Goal: Book appointment/travel/reservation

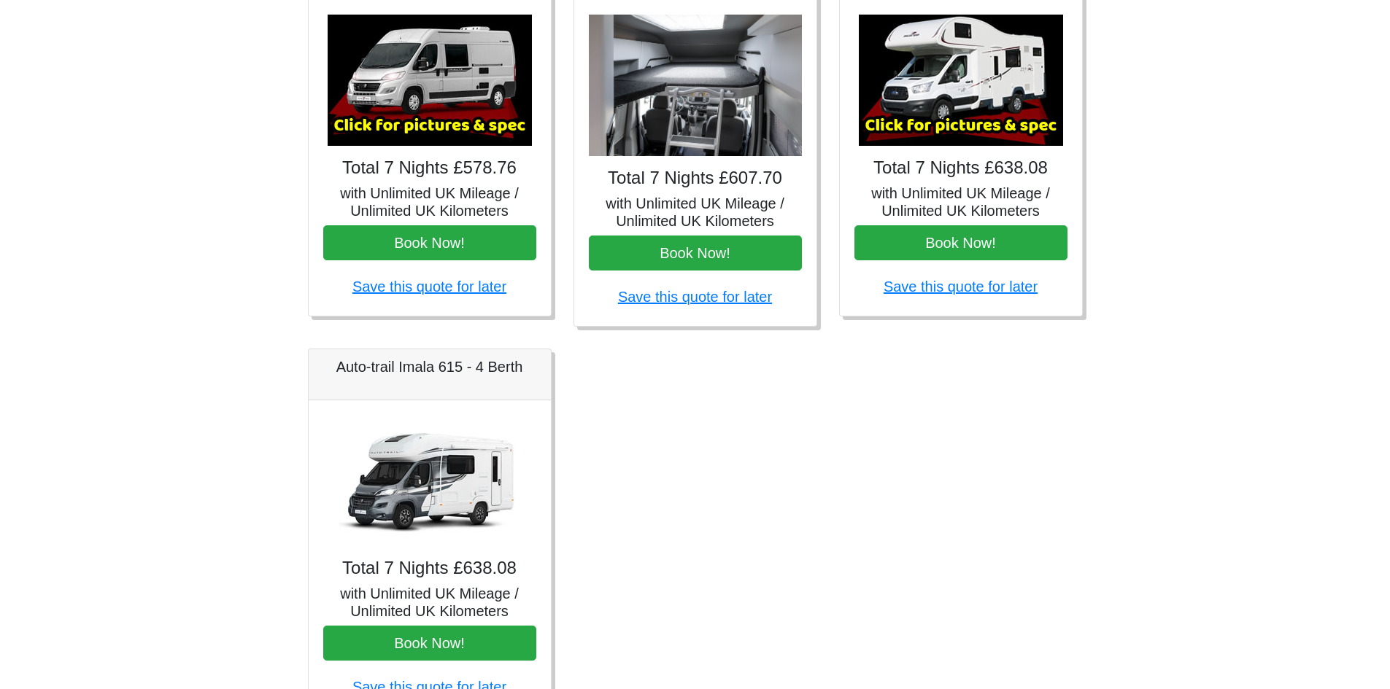
scroll to position [722, 0]
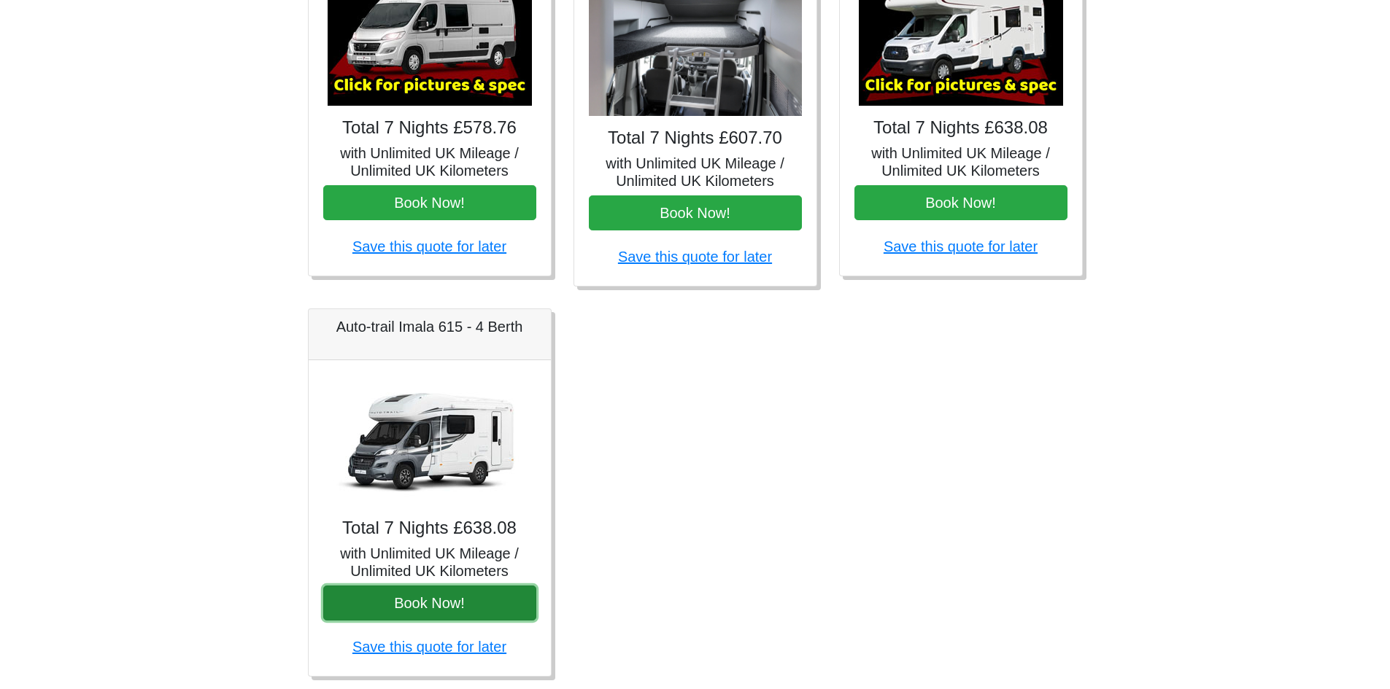
click at [441, 607] on button "Book Now!" at bounding box center [429, 603] width 213 height 35
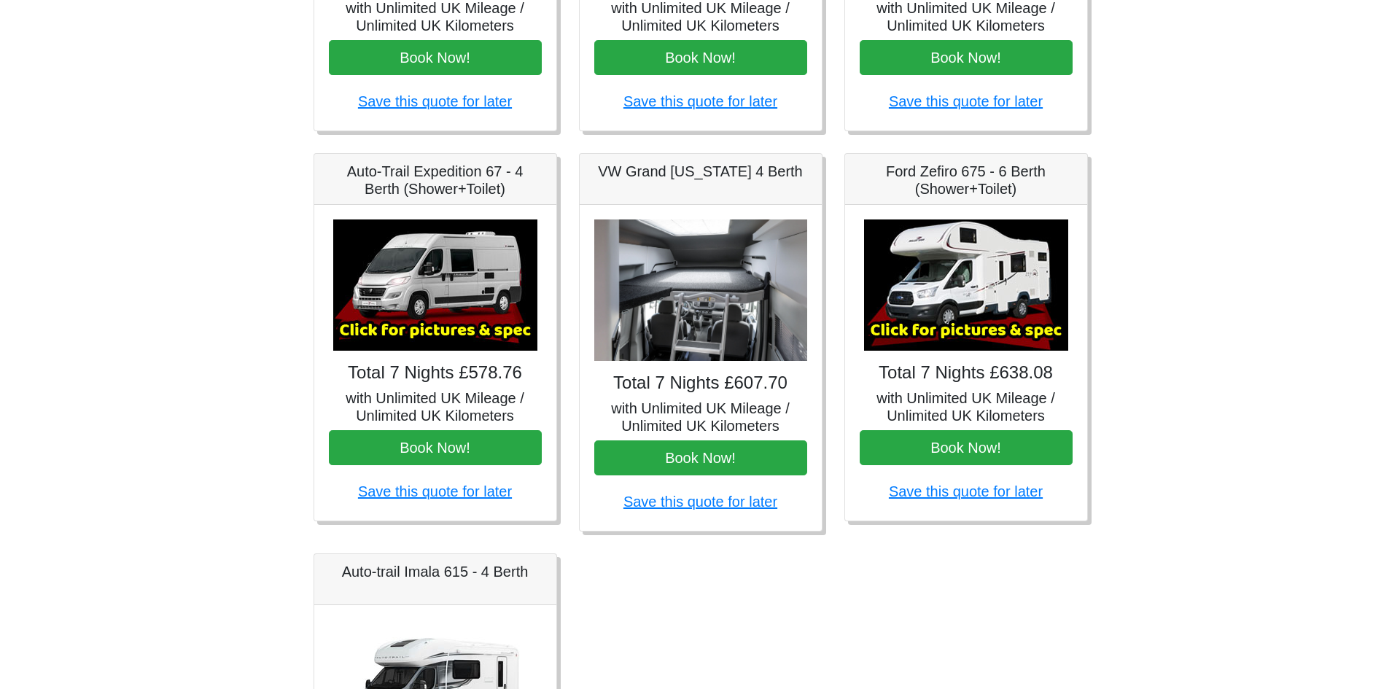
scroll to position [473, 0]
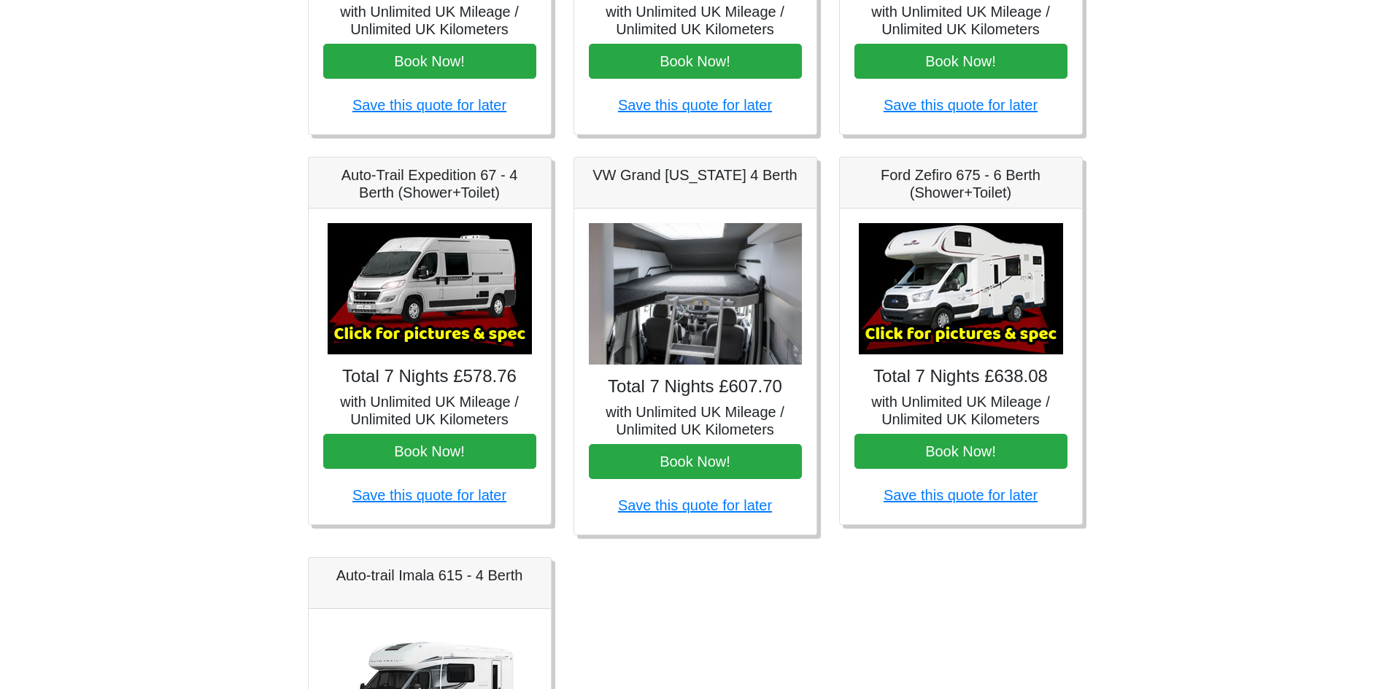
click at [977, 319] on img at bounding box center [961, 288] width 204 height 131
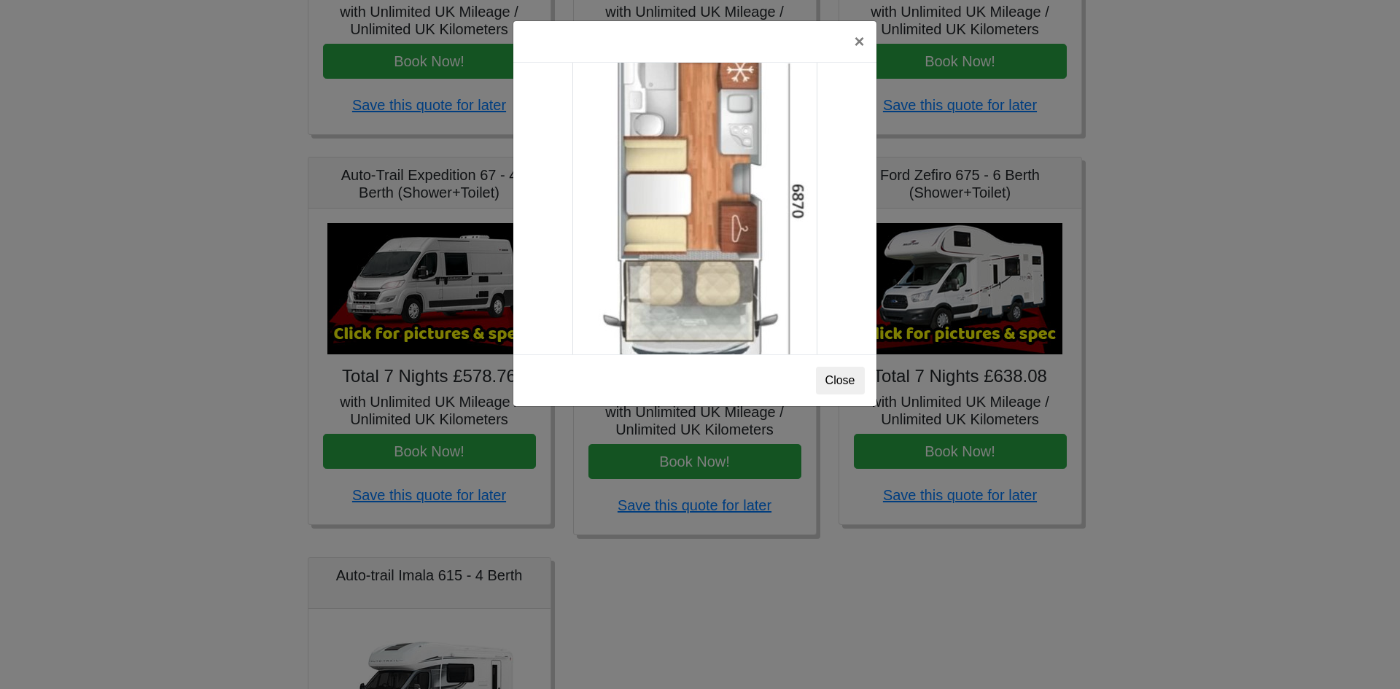
scroll to position [2573, 0]
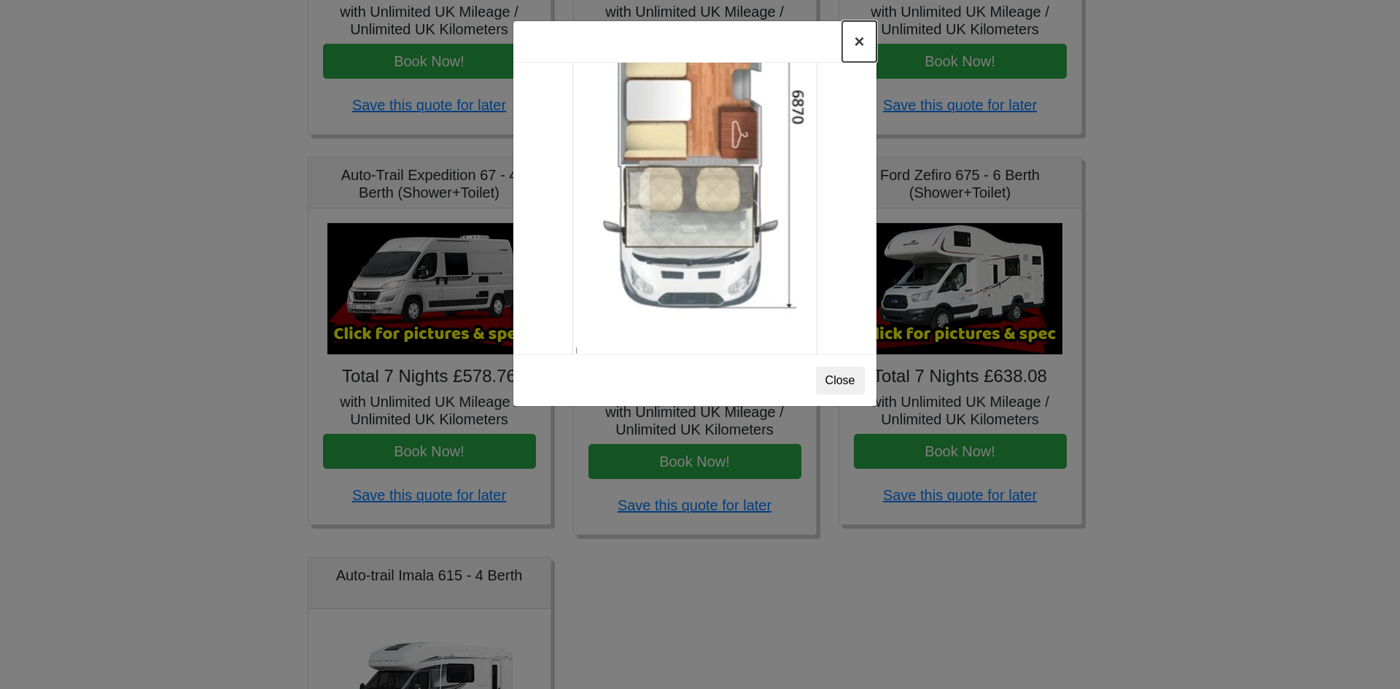
click at [875, 49] on button "×" at bounding box center [859, 41] width 34 height 41
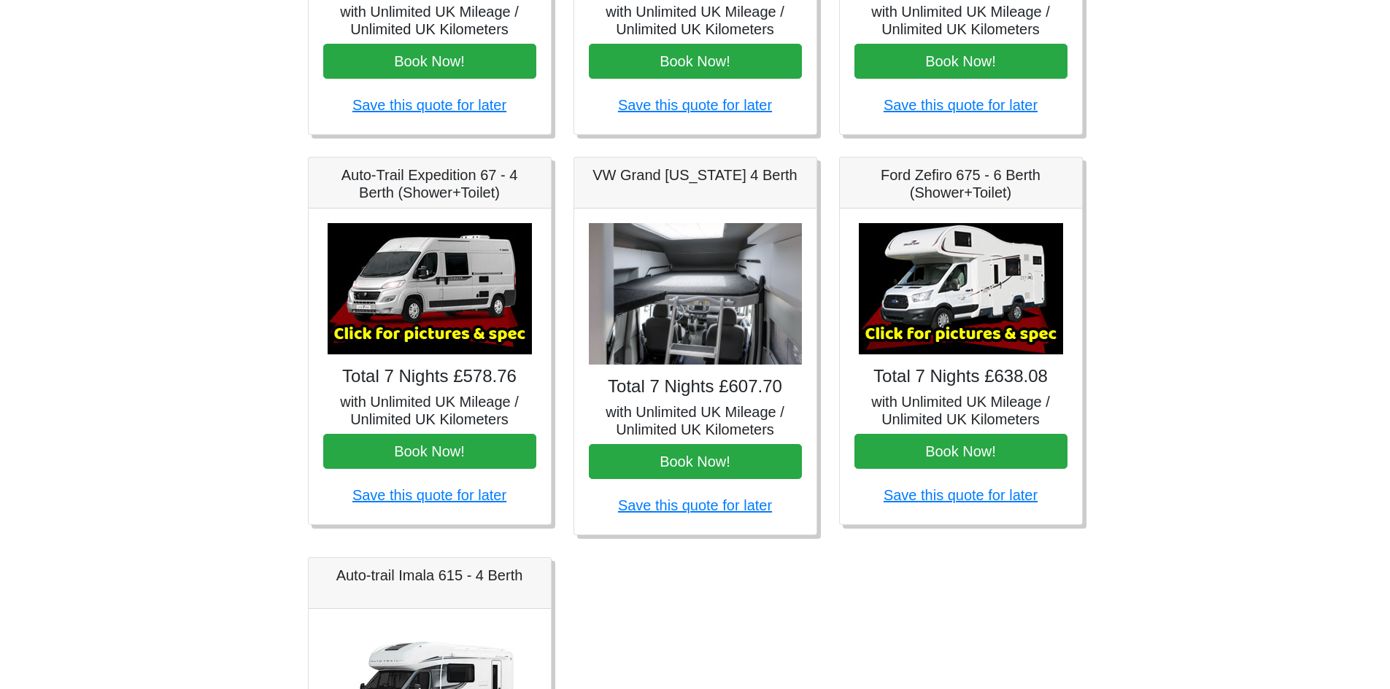
click at [446, 335] on img at bounding box center [430, 288] width 204 height 131
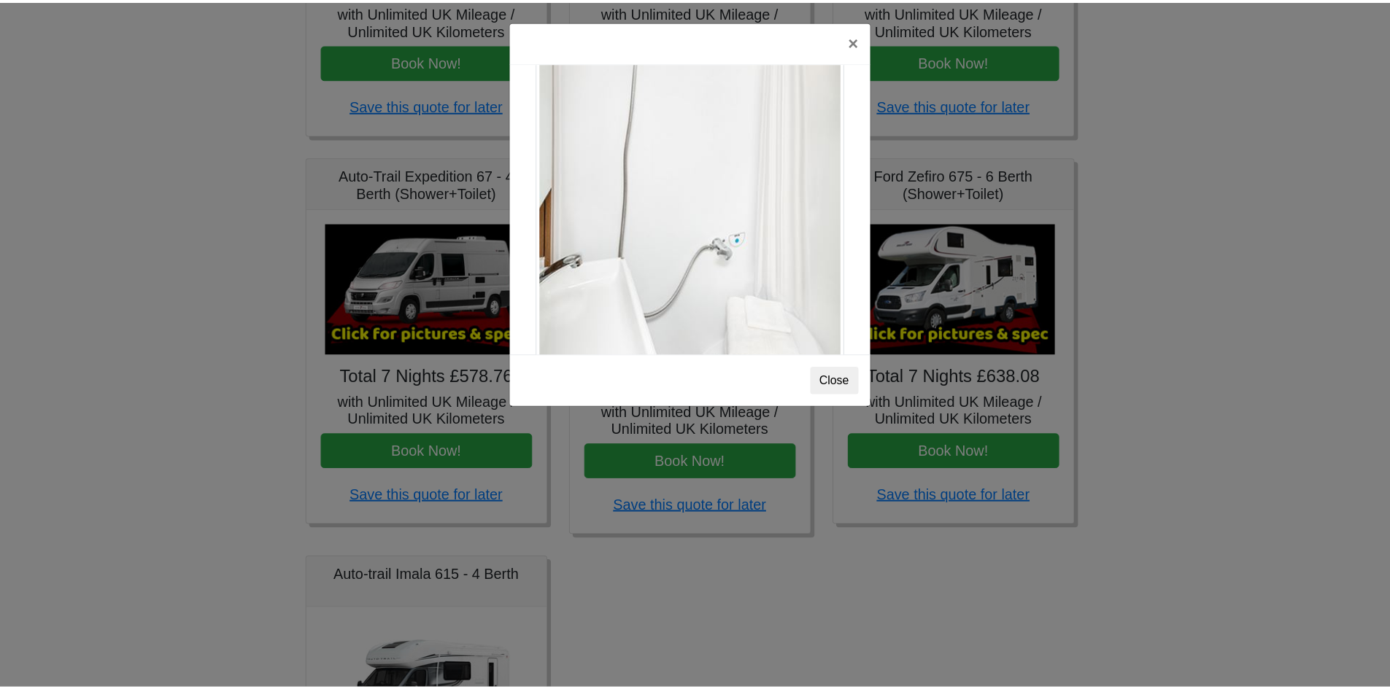
scroll to position [1975, 0]
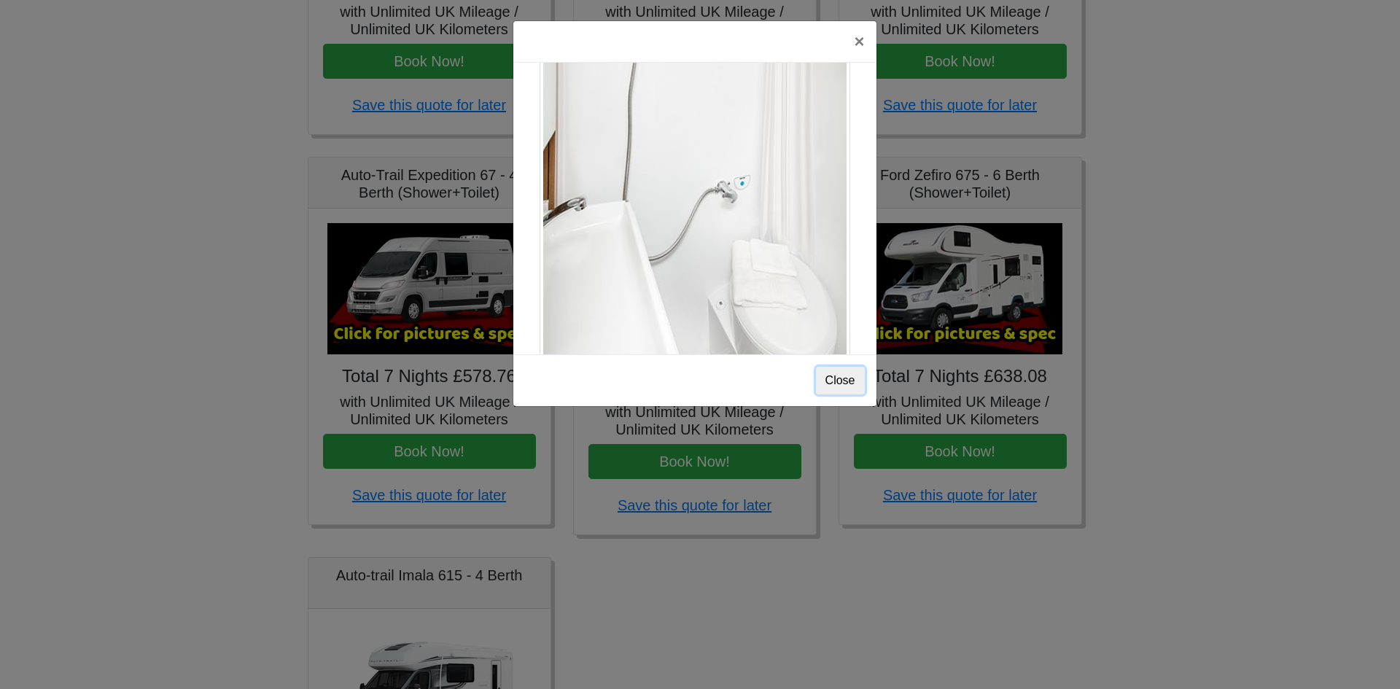
click at [859, 376] on button "Close" at bounding box center [840, 381] width 49 height 28
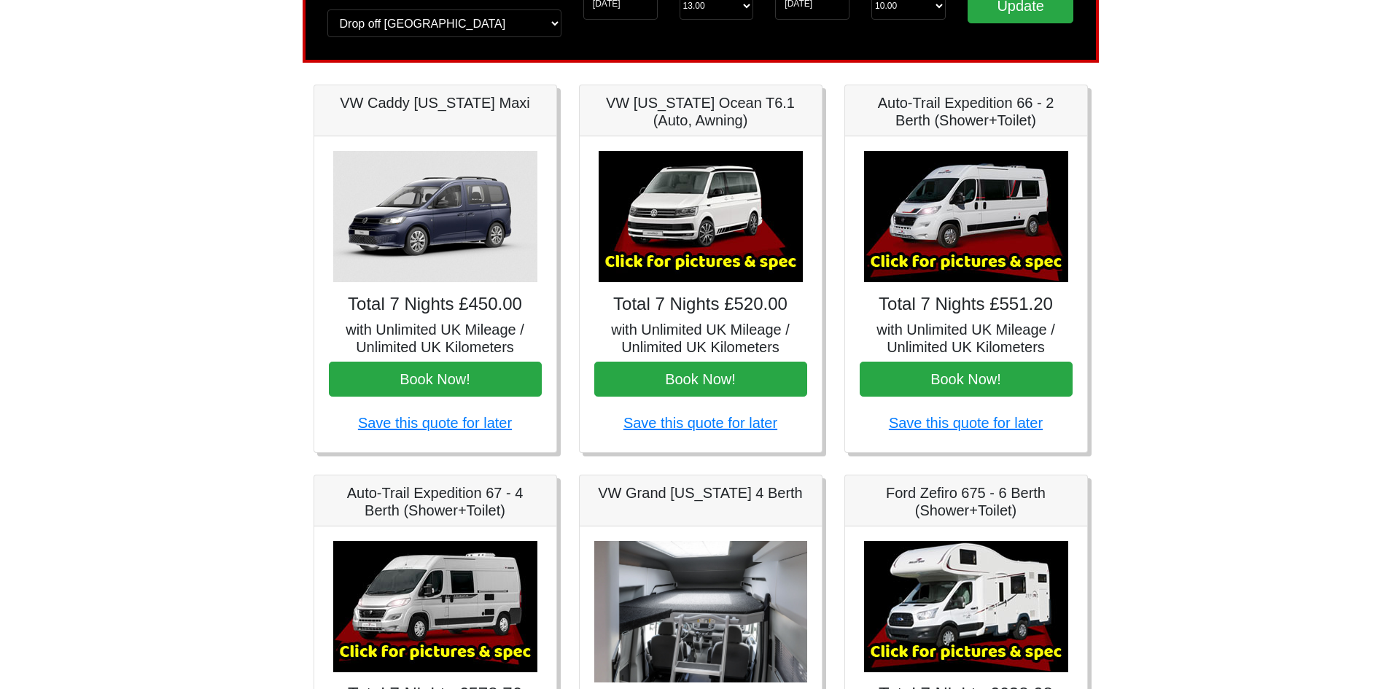
scroll to position [139, 0]
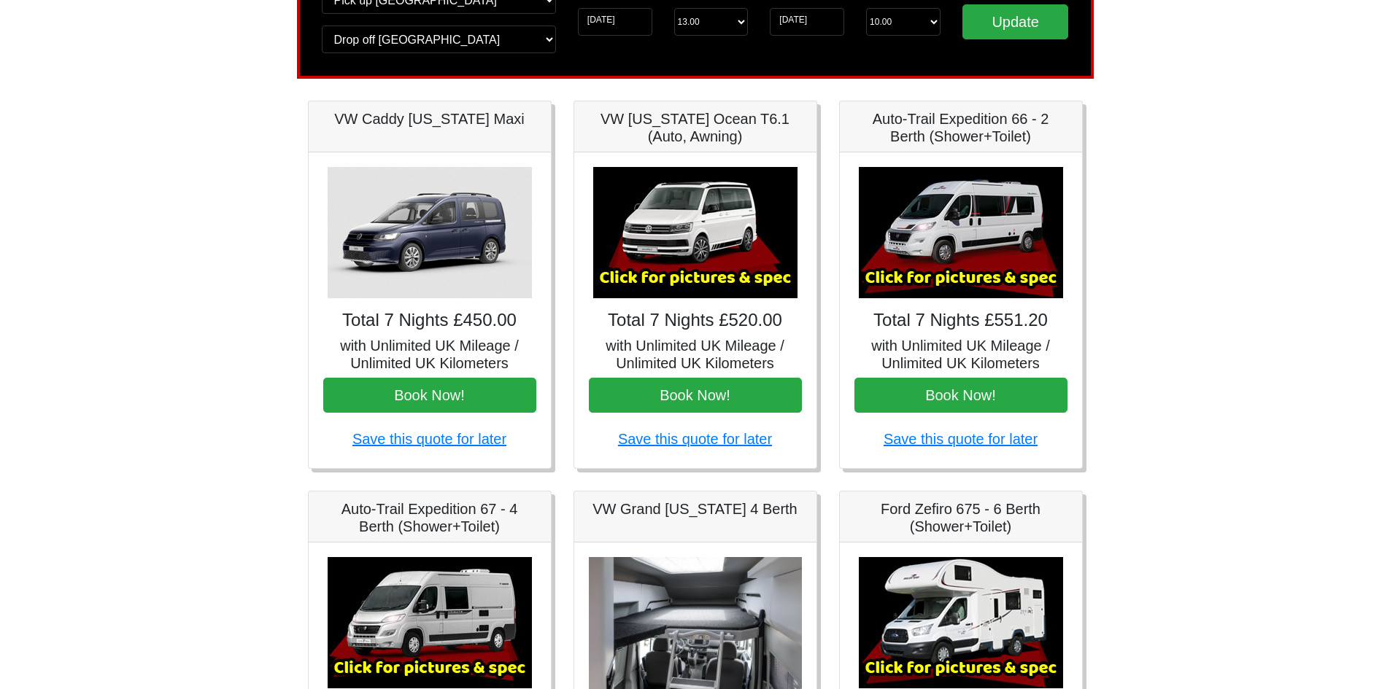
click at [670, 279] on img at bounding box center [695, 232] width 204 height 131
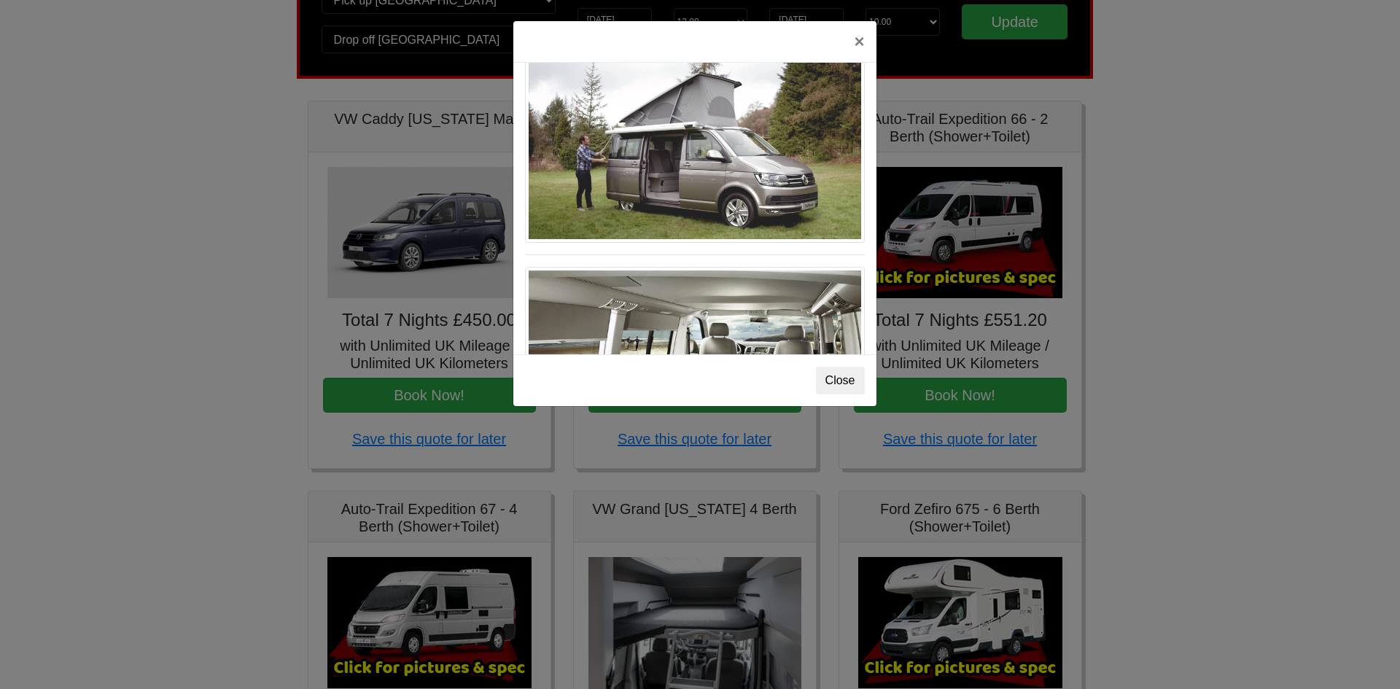
scroll to position [1591, 0]
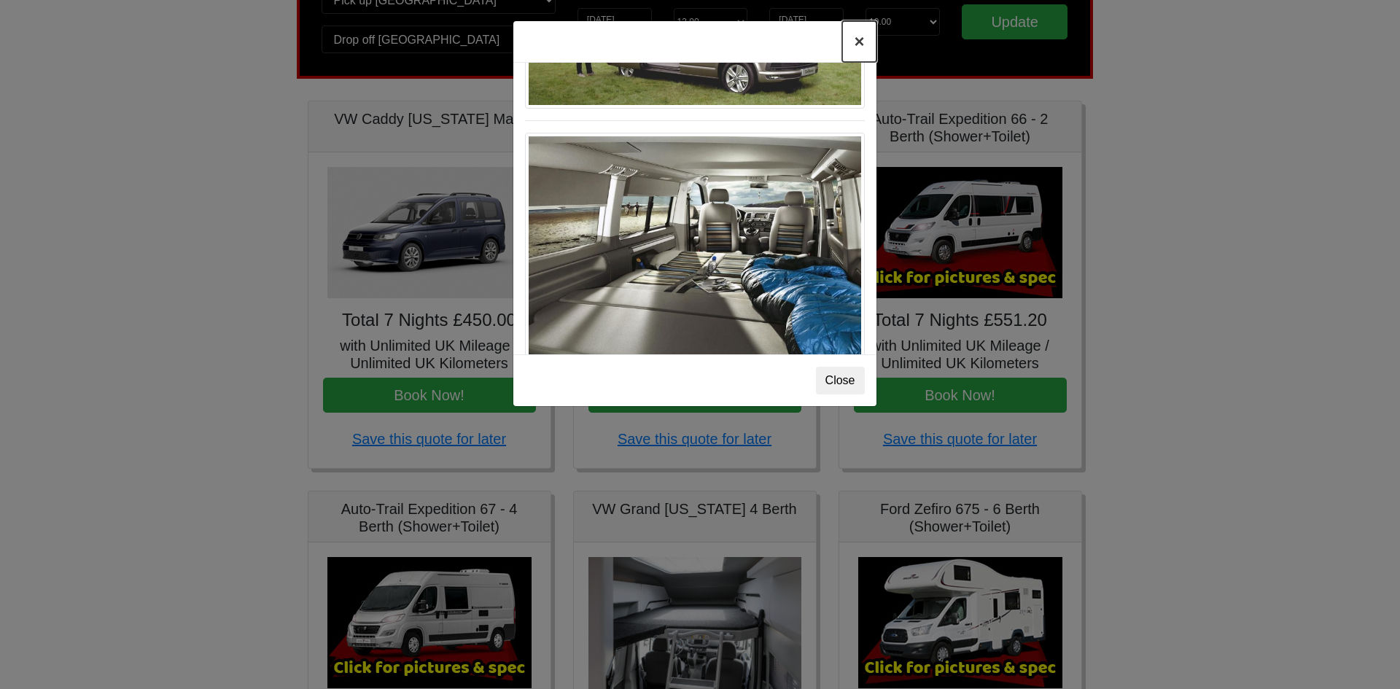
click at [860, 39] on button "×" at bounding box center [859, 41] width 34 height 41
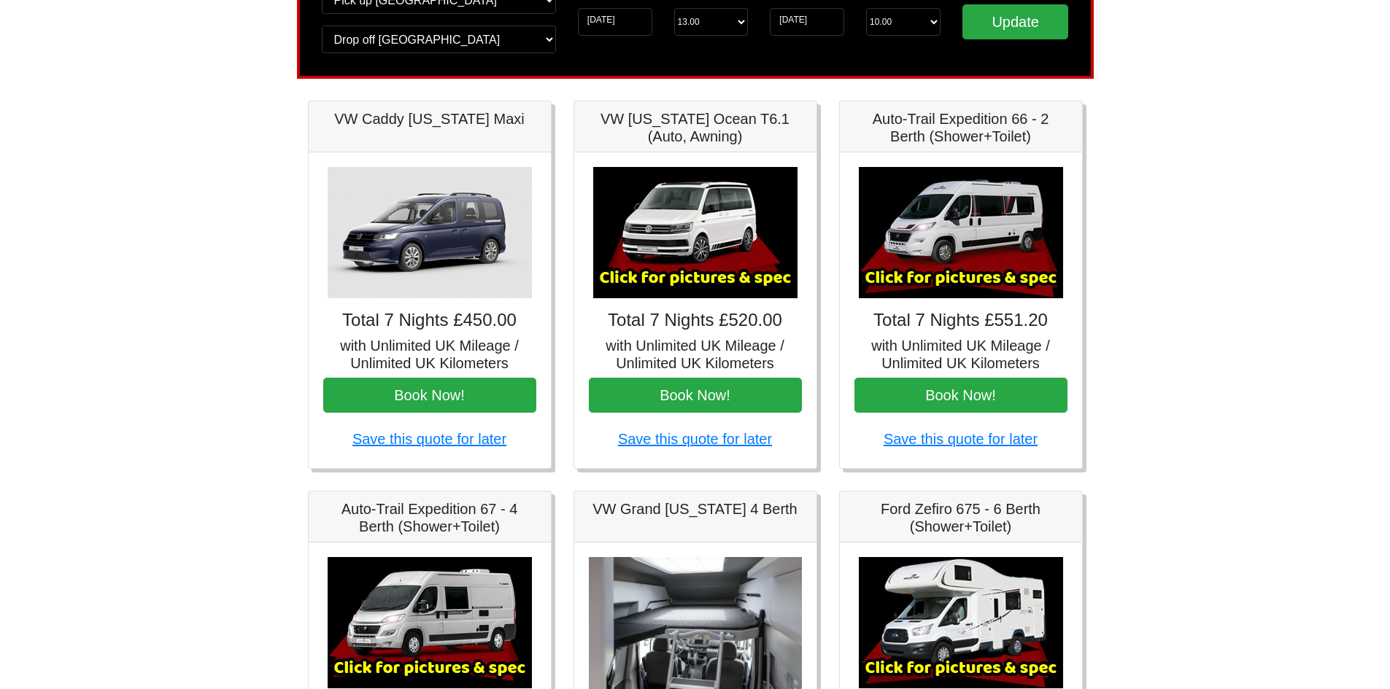
click at [974, 263] on img at bounding box center [961, 232] width 204 height 131
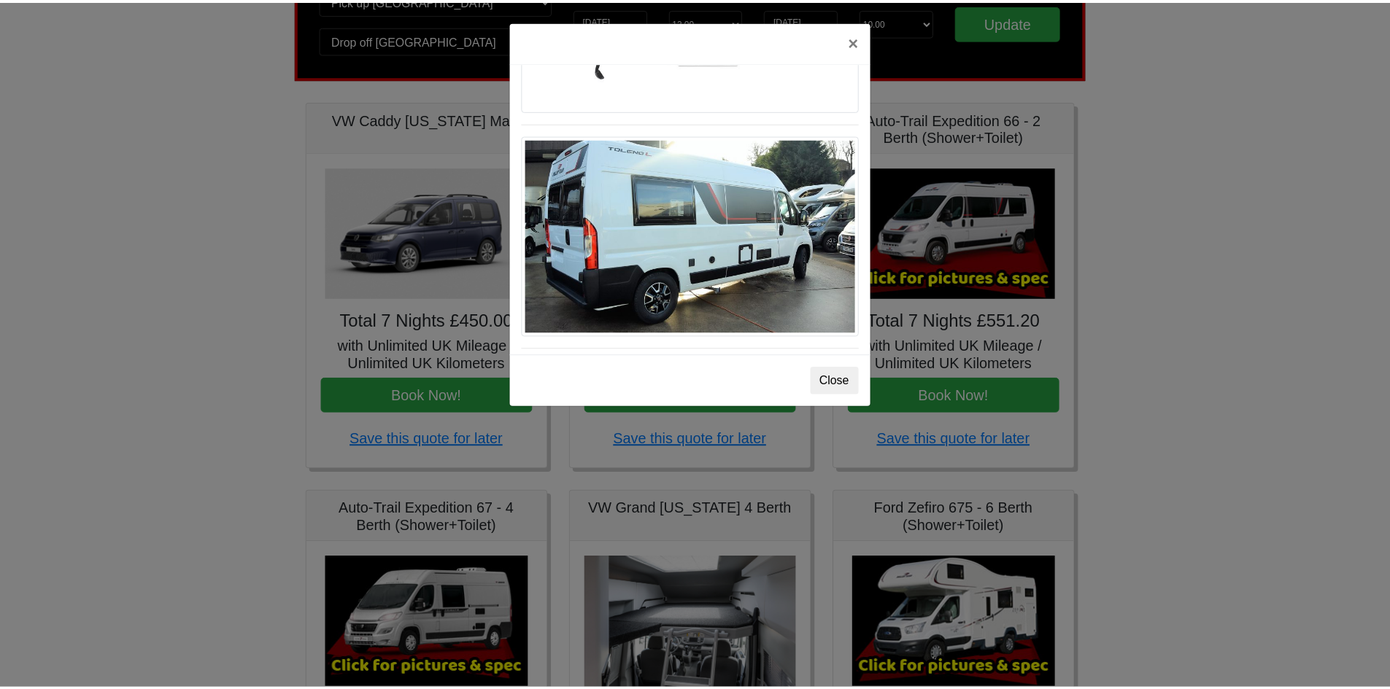
scroll to position [1274, 0]
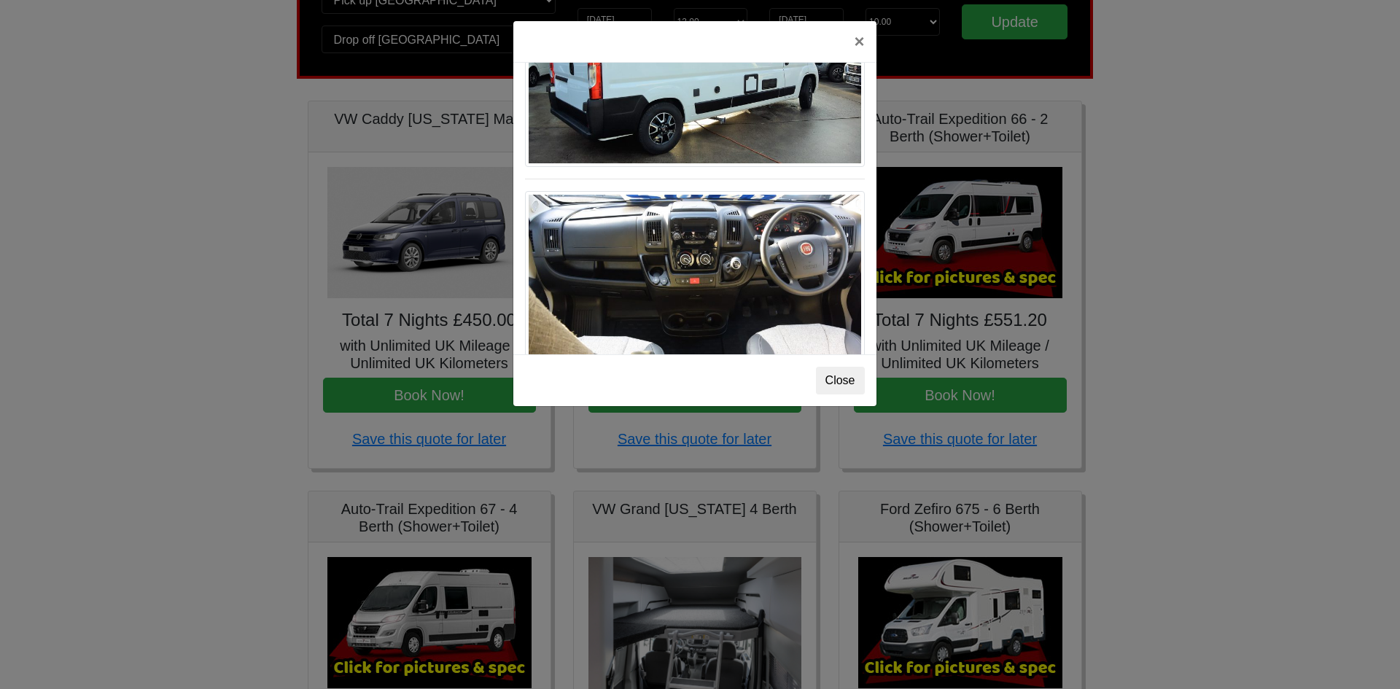
click at [1196, 281] on div "× Fiat Toleno L 2 Spec TECHNICAL DATA Engine: Fiat Ducato 115bhp, 2 litre Diese…" at bounding box center [700, 344] width 1400 height 689
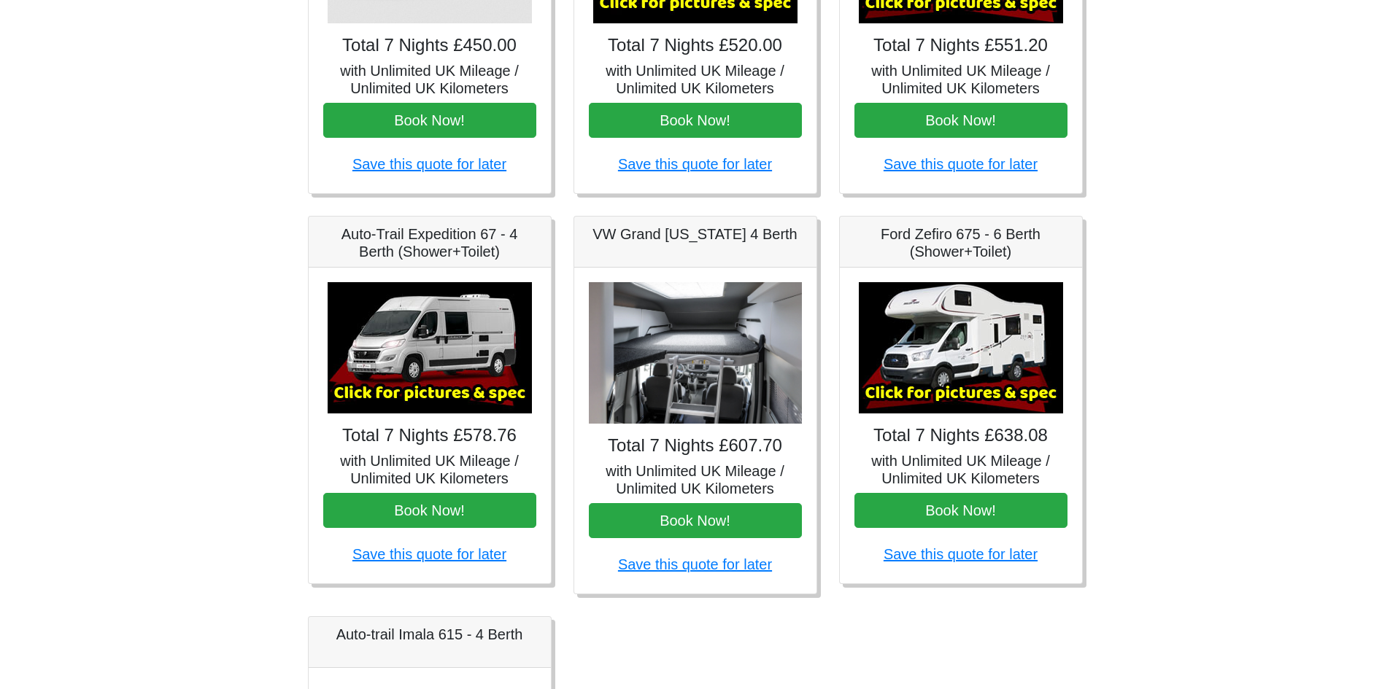
scroll to position [0, 0]
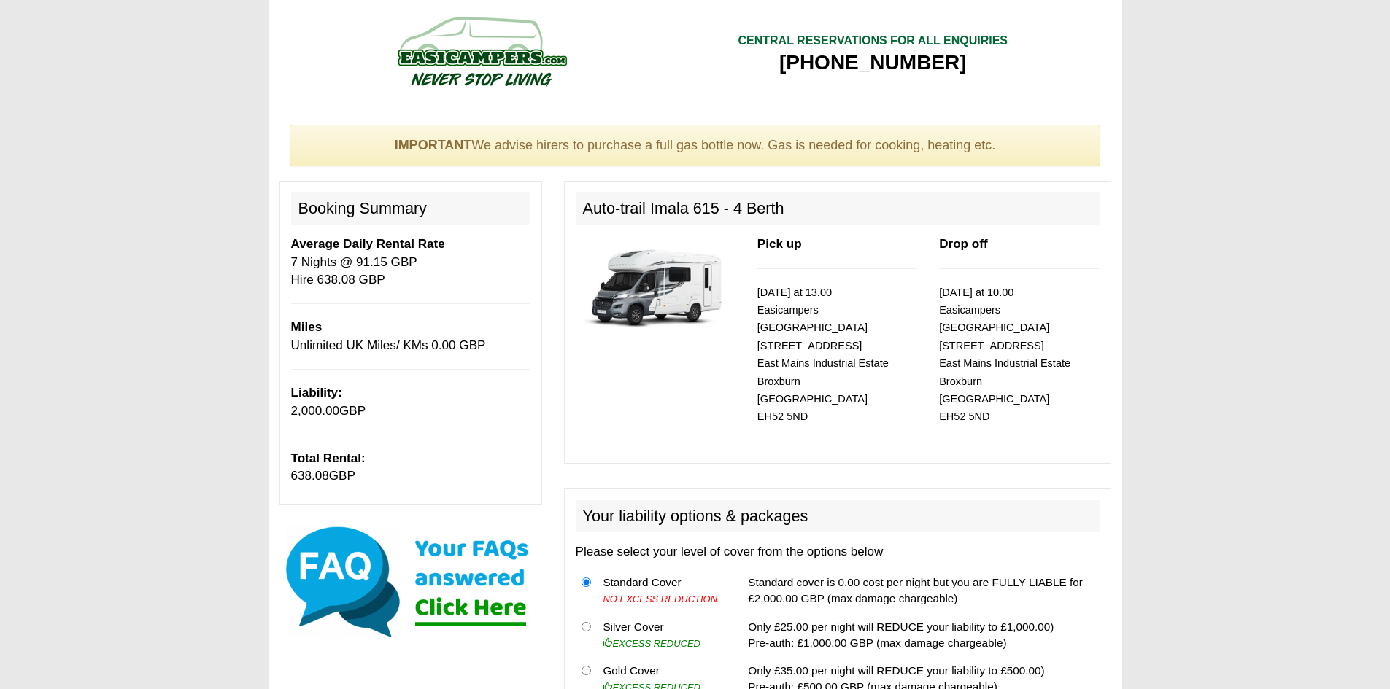
click at [670, 308] on img at bounding box center [656, 287] width 160 height 103
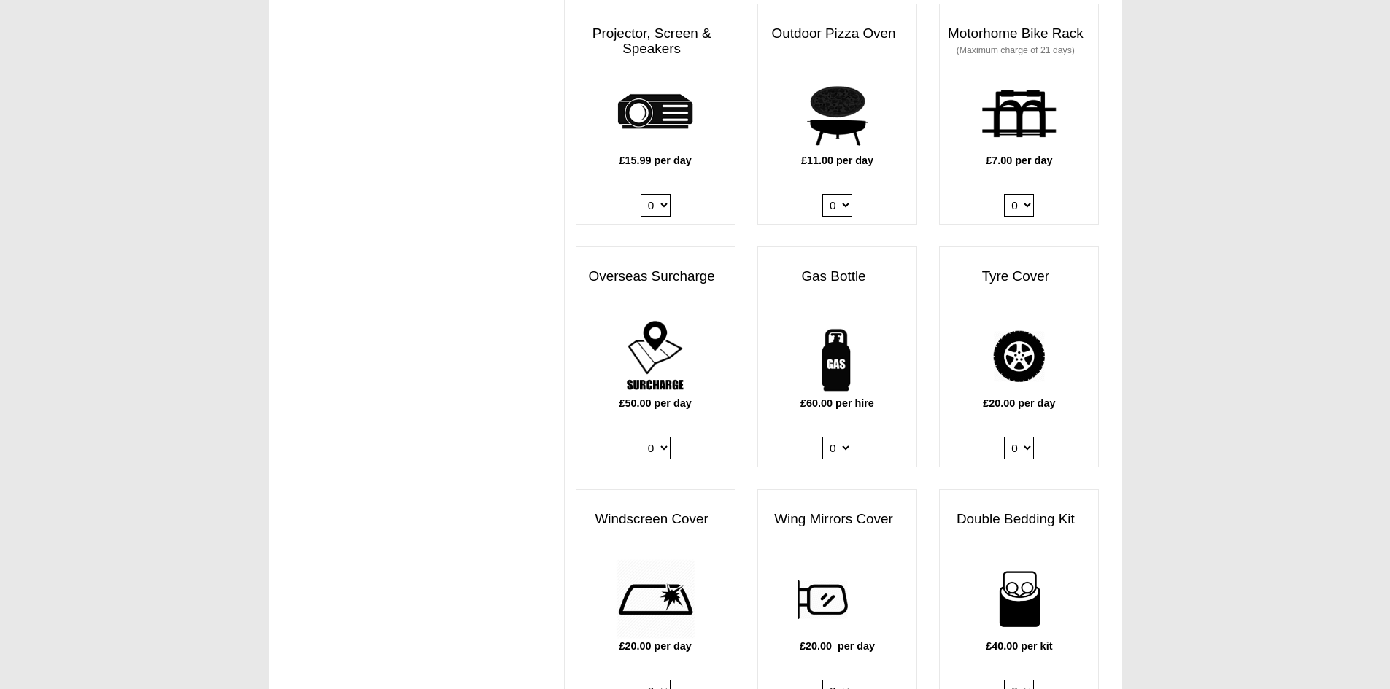
scroll to position [828, 0]
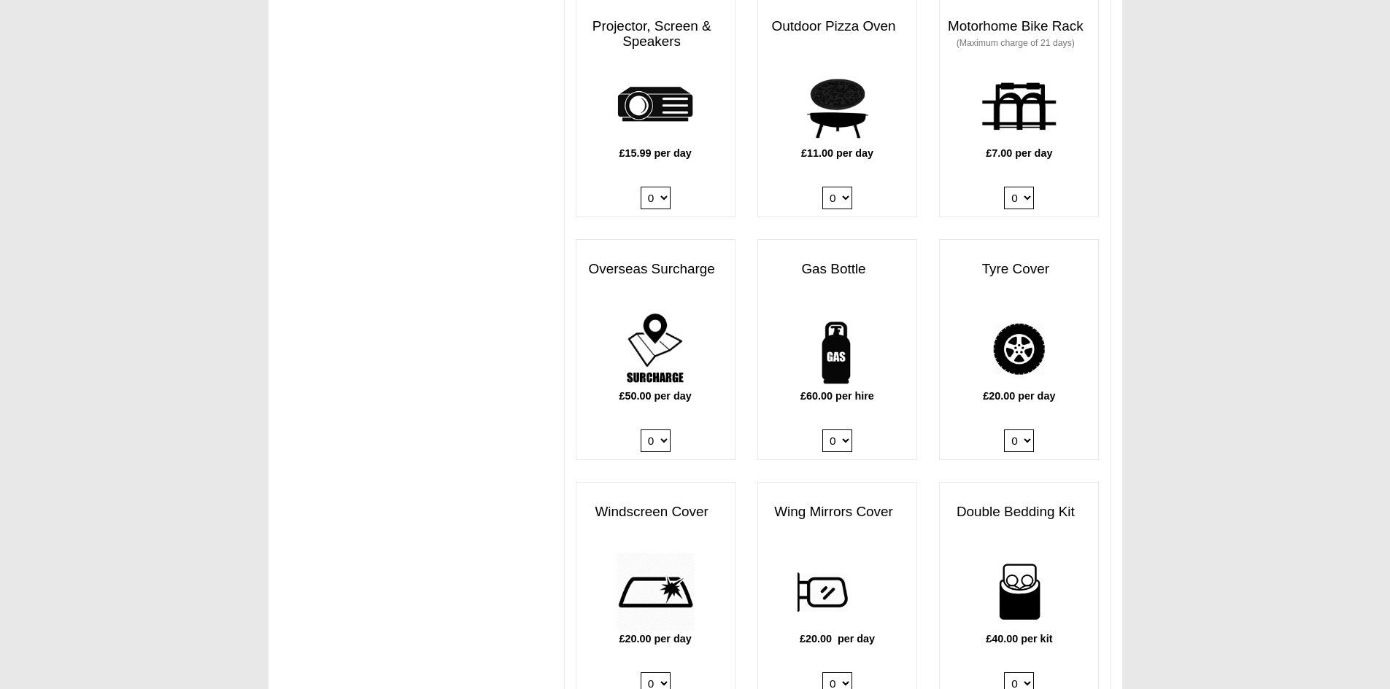
click at [832, 433] on select "0 1" at bounding box center [837, 441] width 30 height 23
select select "Gas Bottle x QTY 1 @ 60.00 GBP per hire."
click at [822, 430] on select "0 1" at bounding box center [837, 441] width 30 height 23
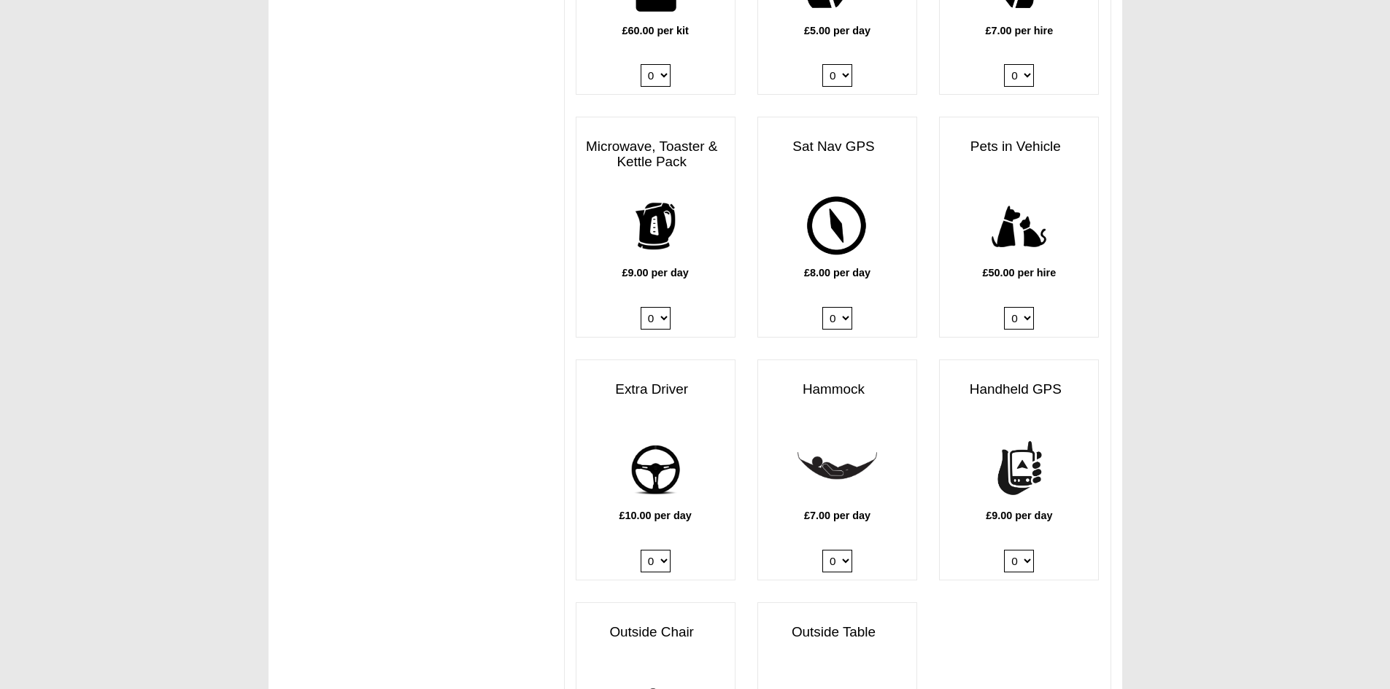
scroll to position [1683, 0]
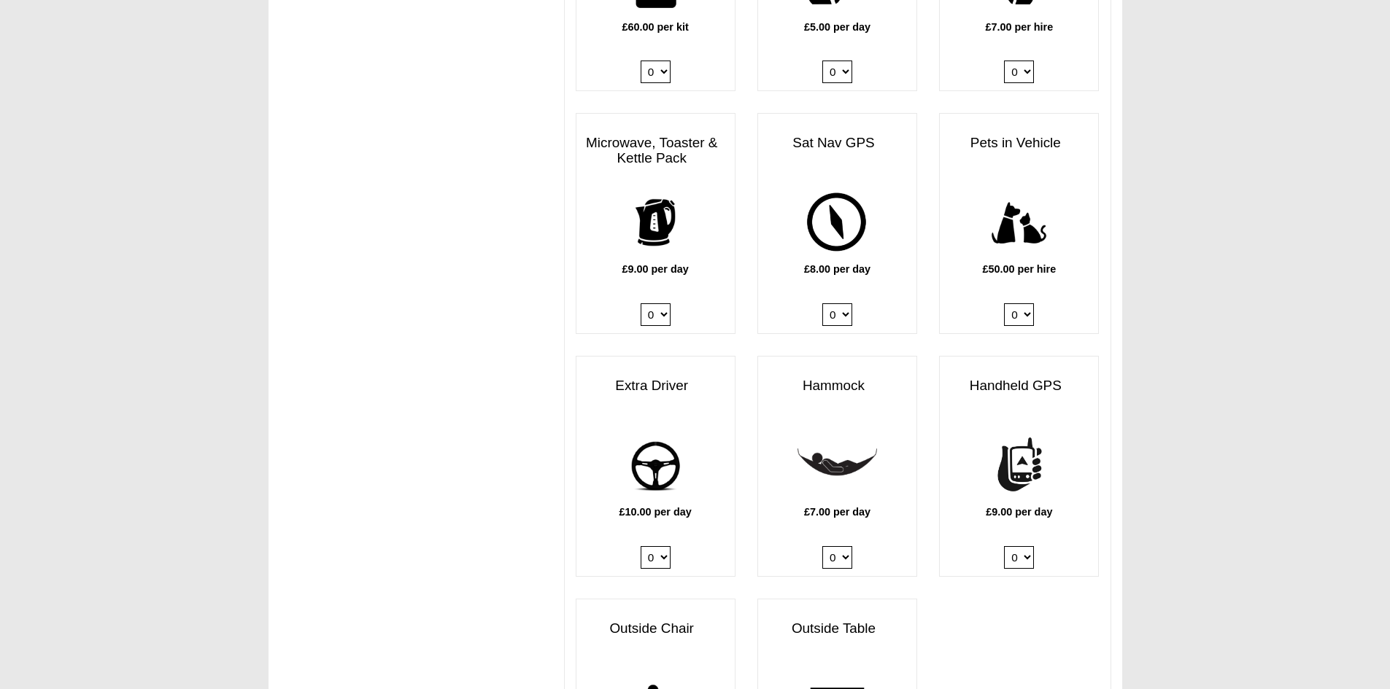
click at [648, 303] on select "0 1" at bounding box center [655, 314] width 30 height 23
select select "Kitchen Pack x QTY 1 @ 9.00 GBP per day."
click at [640, 303] on select "0 1" at bounding box center [655, 314] width 30 height 23
click at [1023, 303] on select "0 1" at bounding box center [1019, 314] width 30 height 23
select select "Pets in vehicle @ 50.00 GBP per hire"
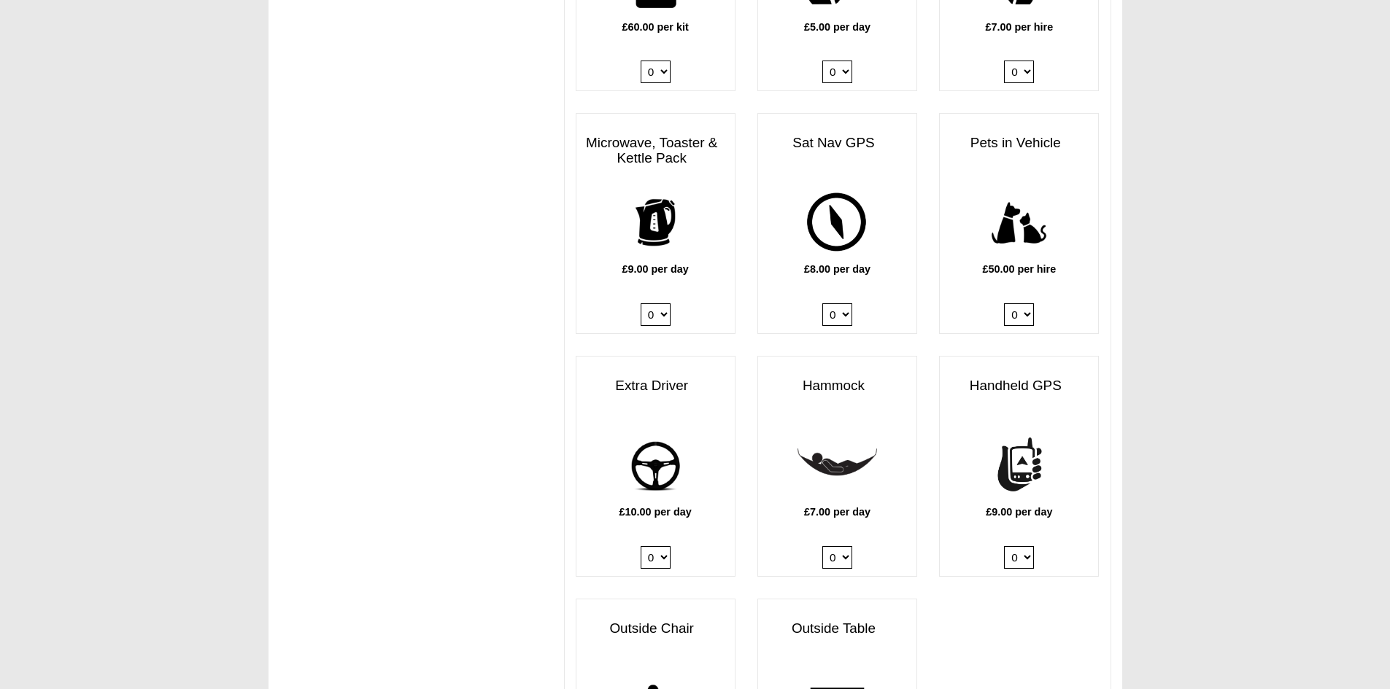
click at [1004, 303] on select "0 1" at bounding box center [1019, 314] width 30 height 23
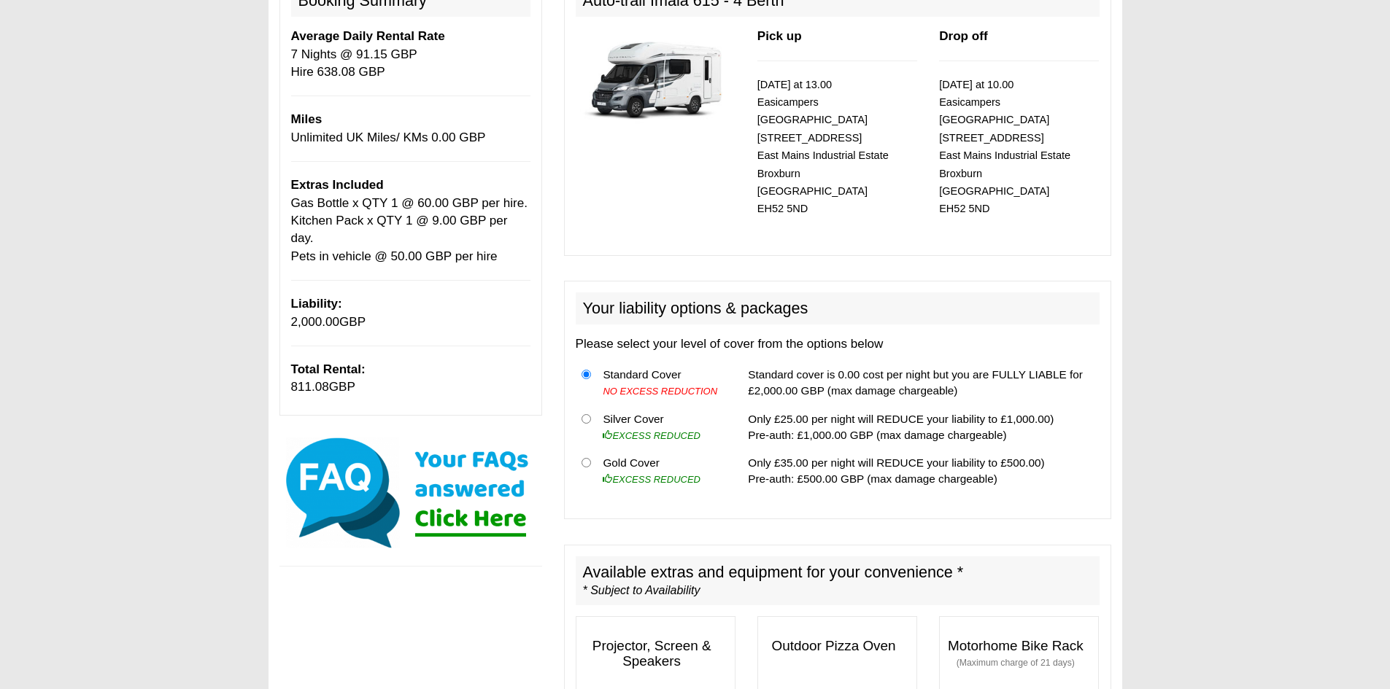
scroll to position [0, 0]
